Goal: Task Accomplishment & Management: Book appointment/travel/reservation

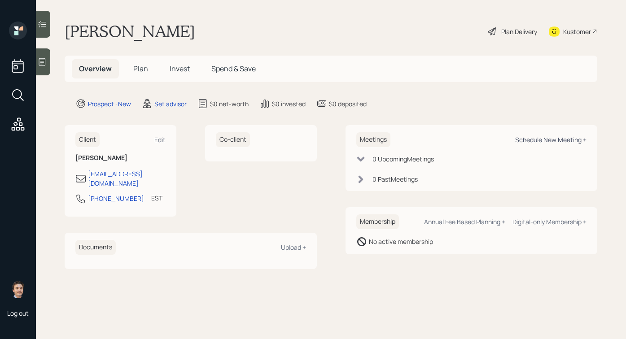
click at [525, 138] on div "Schedule New Meeting +" at bounding box center [550, 140] width 71 height 9
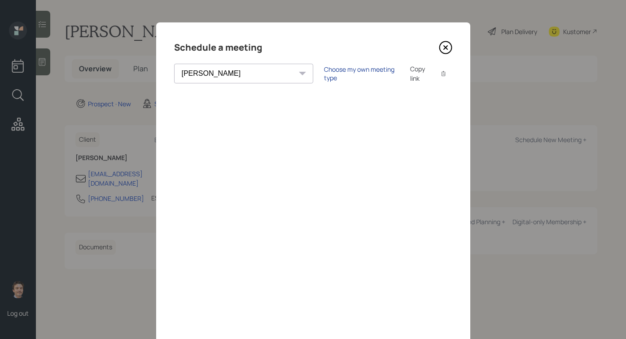
click at [324, 74] on div "Choose my own meeting type" at bounding box center [361, 73] width 75 height 17
click at [215, 75] on select "[PERSON_NAME] [PERSON_NAME] [PERSON_NAME] [PERSON_NAME] [PERSON_NAME] [PERSON_N…" at bounding box center [251, 74] width 155 height 20
select select "bf4ae378-4b9f-4dbb-a285-95ea45e7179c"
click at [174, 64] on select "[PERSON_NAME] [PERSON_NAME] [PERSON_NAME] [PERSON_NAME] [PERSON_NAME] [PERSON_N…" at bounding box center [251, 74] width 155 height 20
click at [442, 48] on icon at bounding box center [445, 47] width 13 height 13
